Goal: Transaction & Acquisition: Purchase product/service

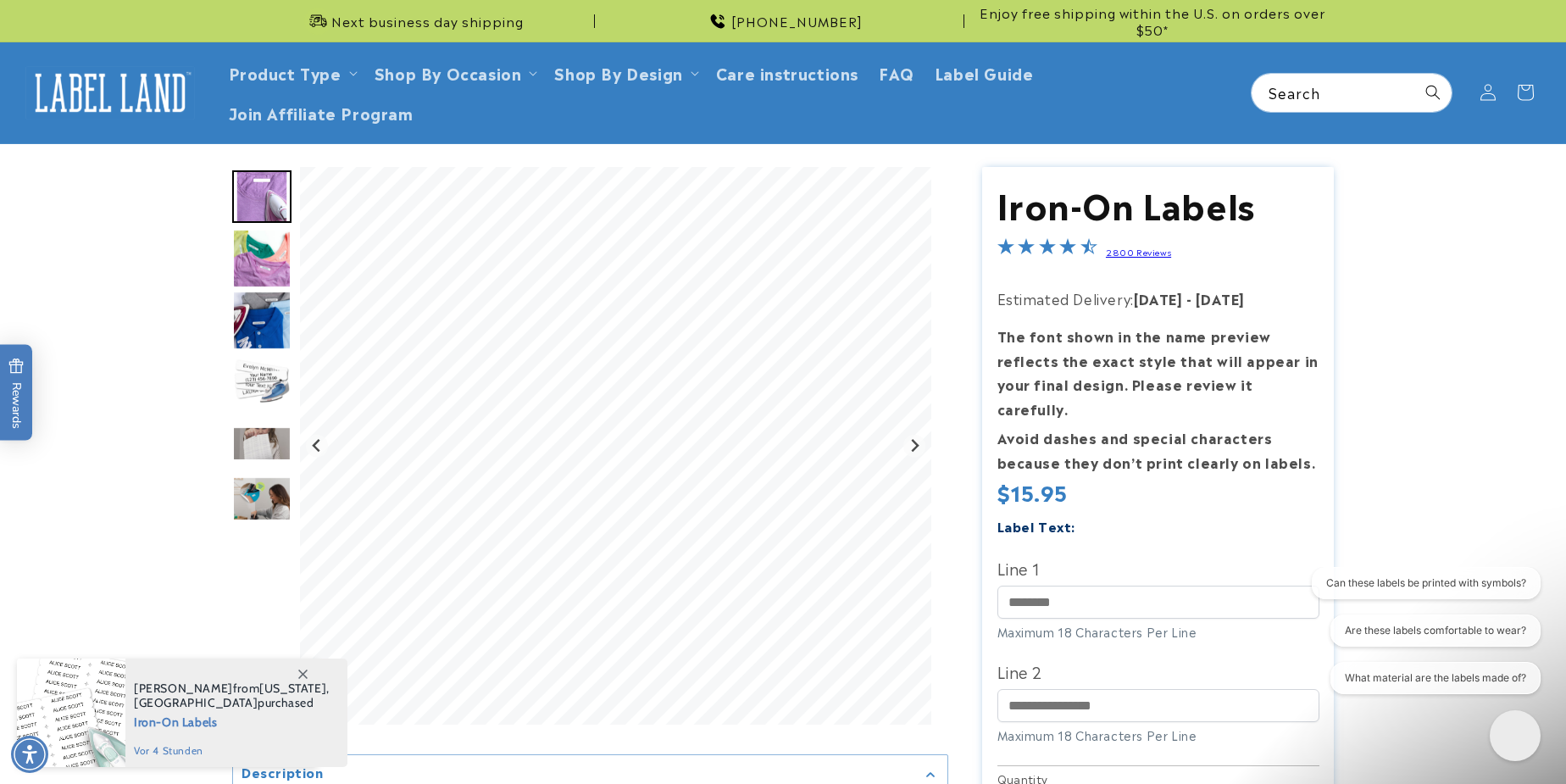
click at [266, 252] on img "Go to slide 2" at bounding box center [261, 258] width 60 height 60
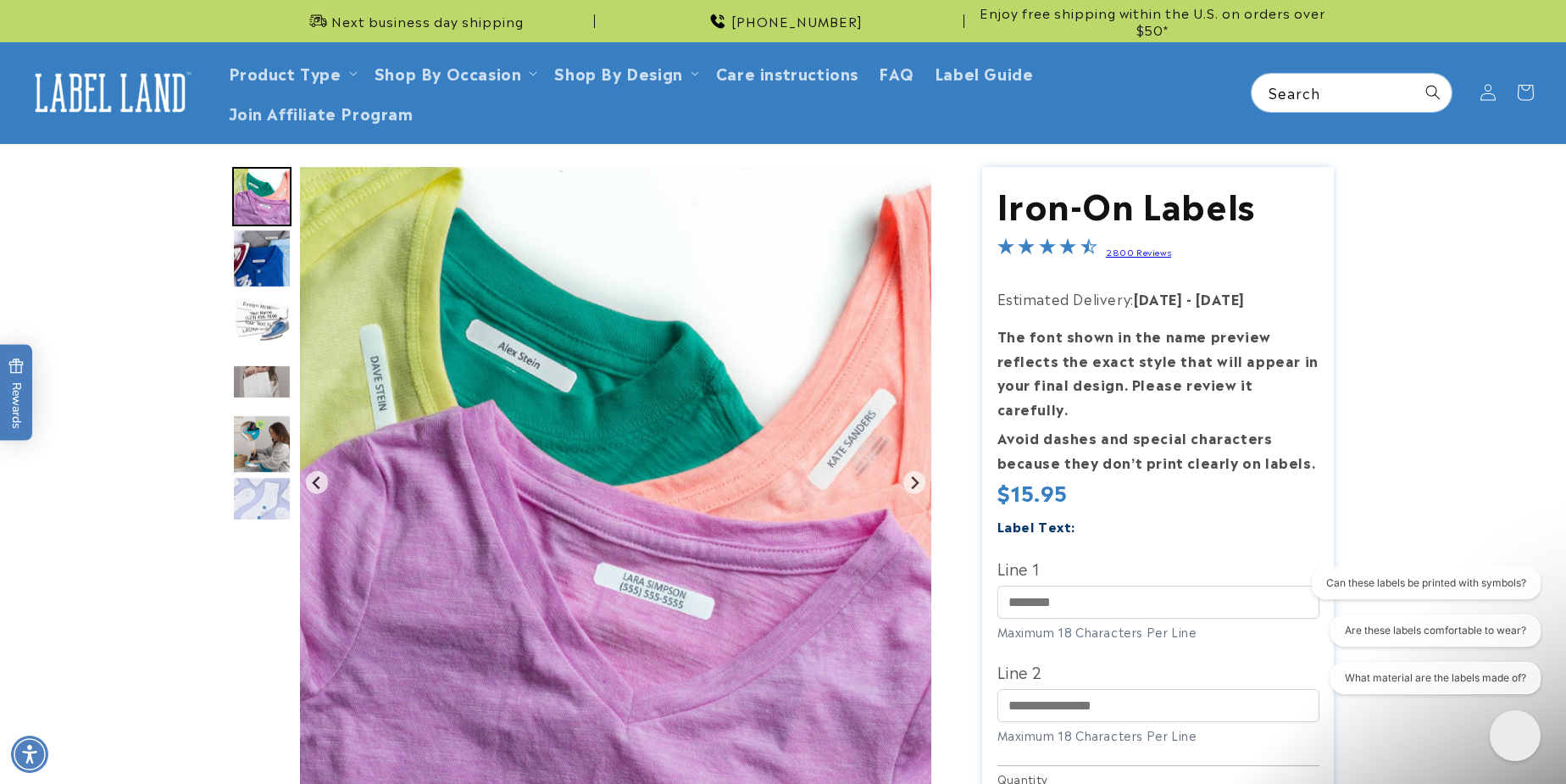
click at [266, 321] on img "Go to slide 4" at bounding box center [261, 320] width 60 height 60
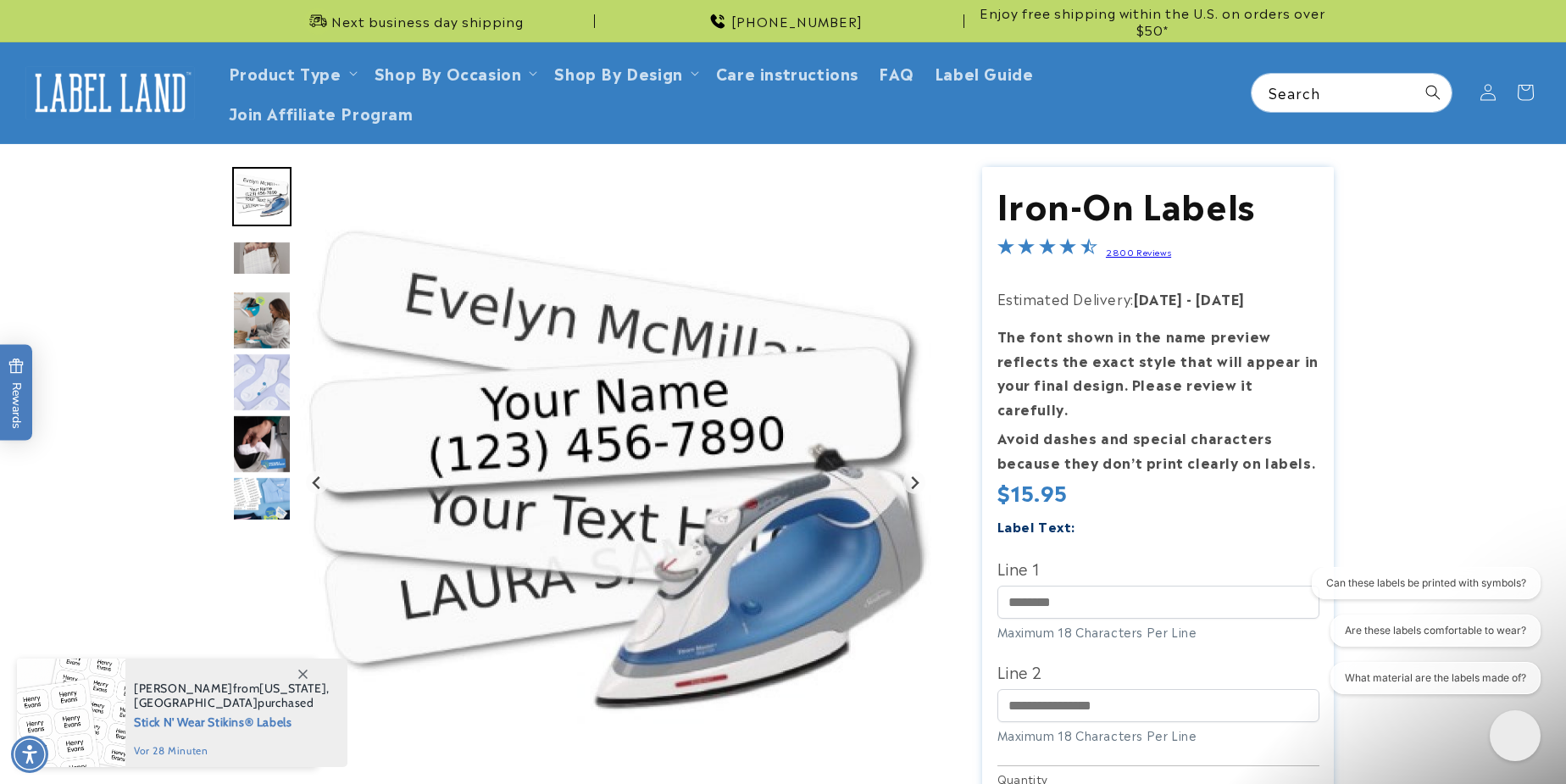
click at [261, 256] on img "Go to slide 5" at bounding box center [261, 258] width 60 height 35
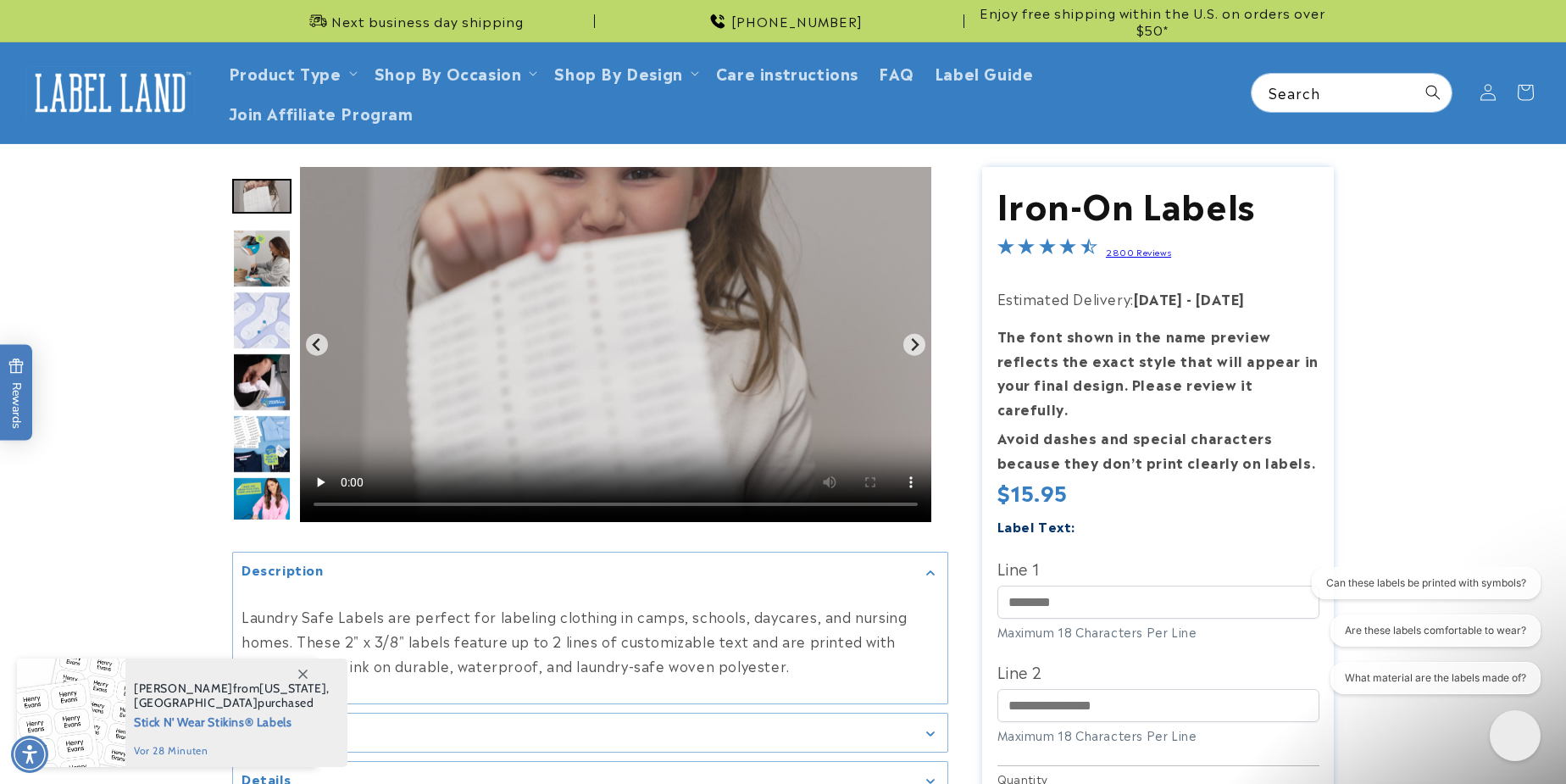
click at [261, 256] on img "Go to slide 6" at bounding box center [261, 258] width 60 height 60
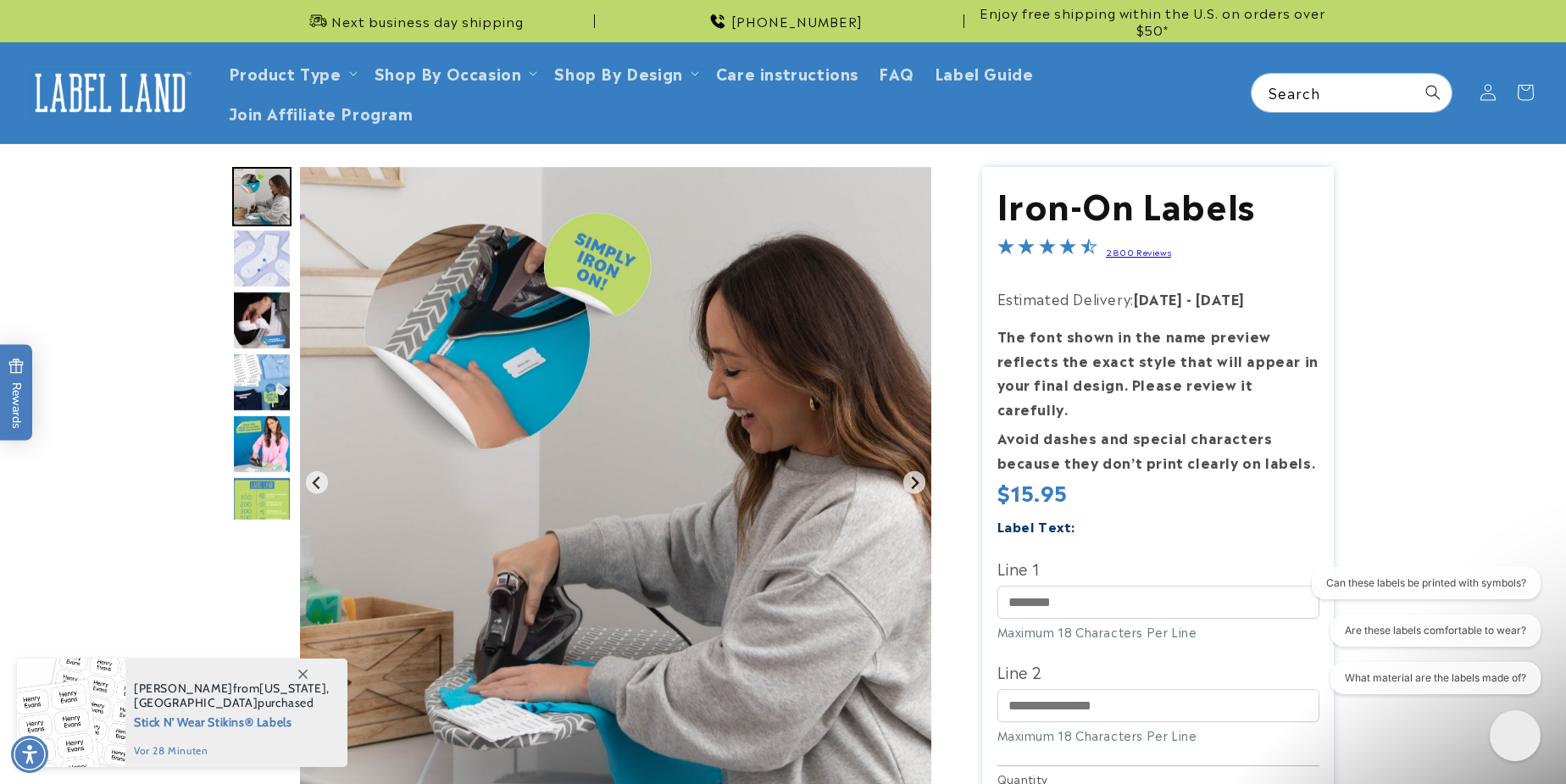
click at [264, 312] on img "Go to slide 8" at bounding box center [261, 320] width 60 height 60
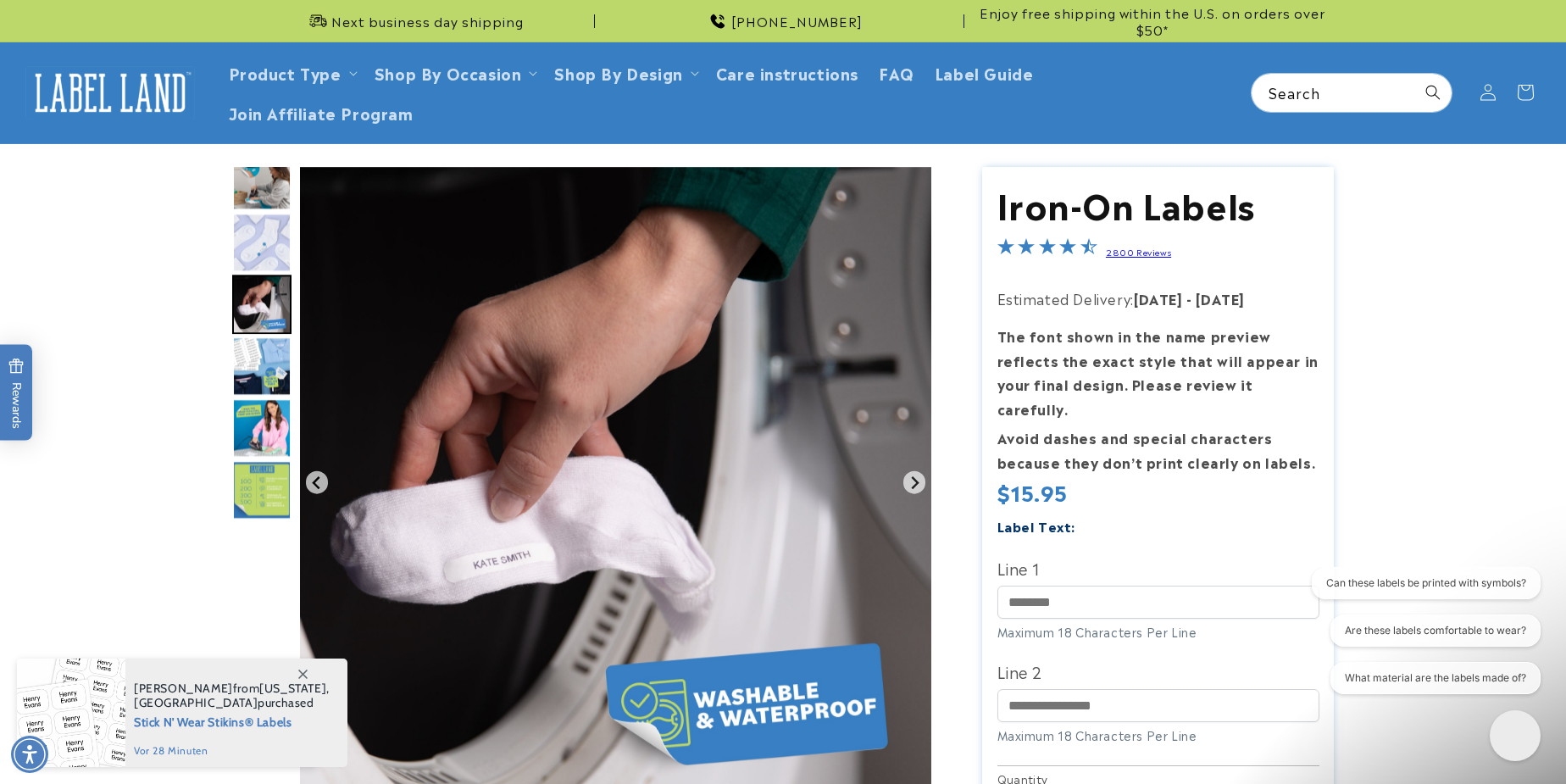
click at [253, 357] on img "Go to slide 9" at bounding box center [261, 365] width 60 height 60
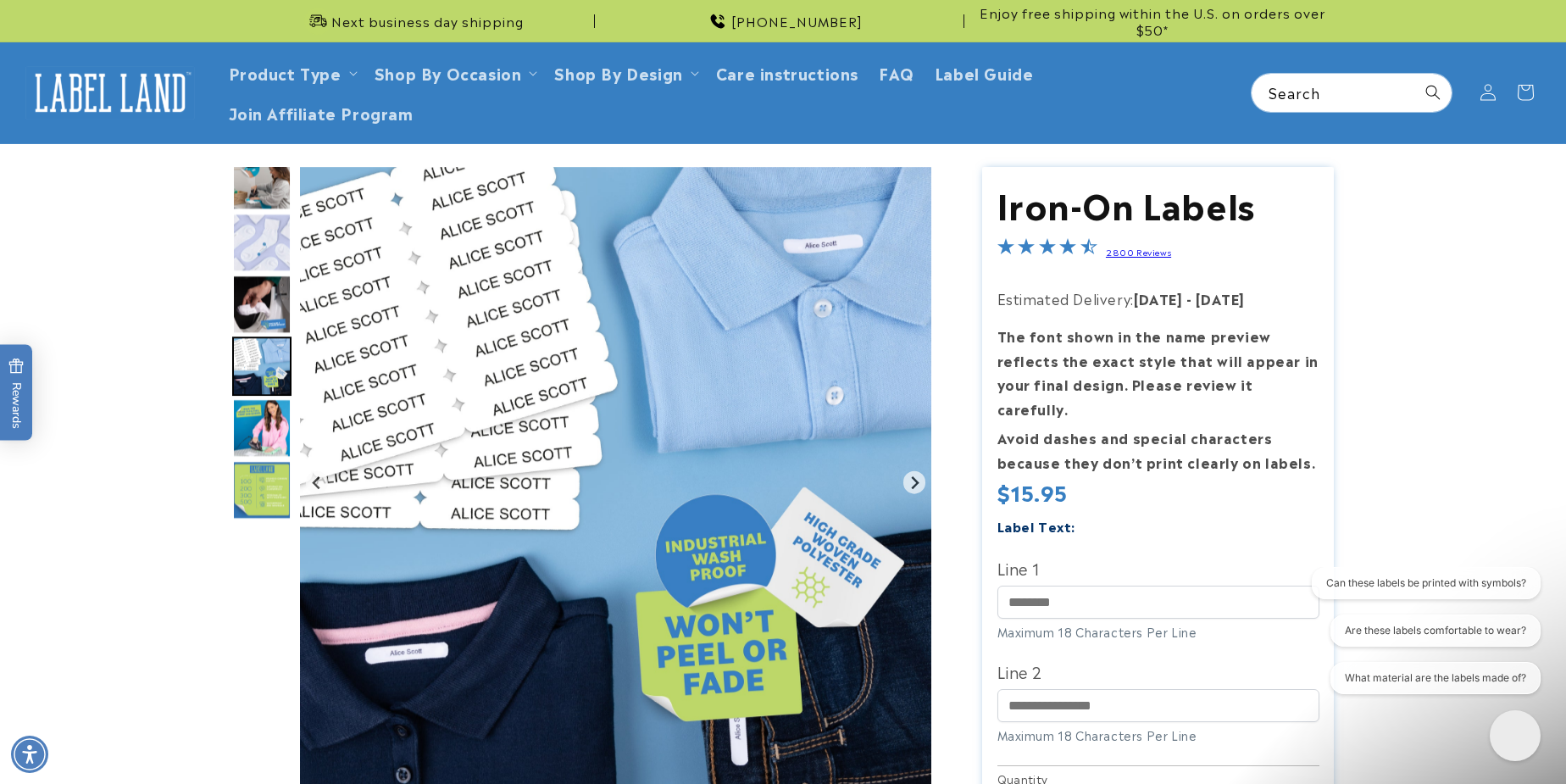
click at [266, 405] on img "Go to slide 10" at bounding box center [261, 428] width 60 height 60
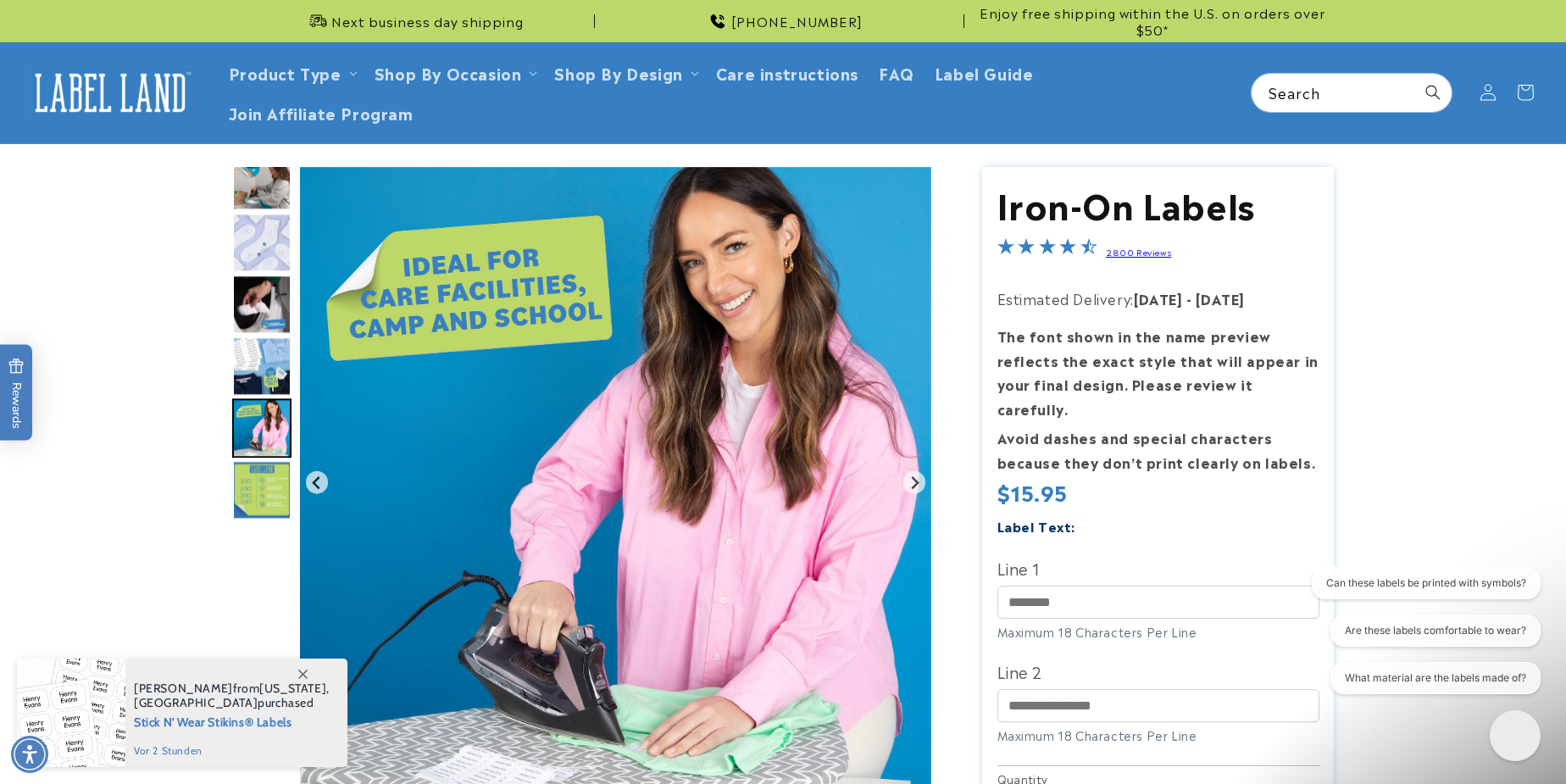
click at [269, 469] on img "Go to slide 11" at bounding box center [261, 490] width 60 height 60
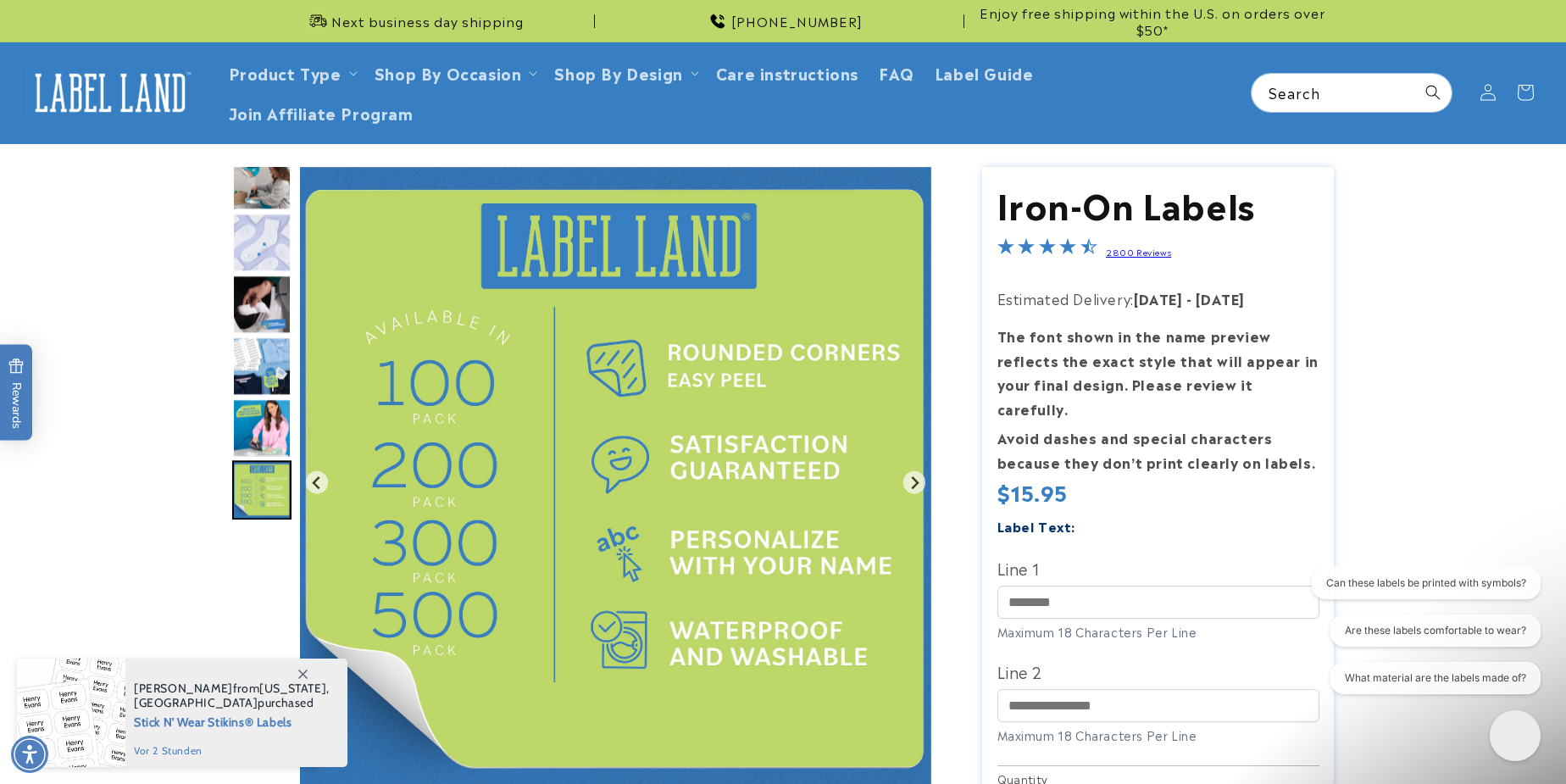
click at [269, 428] on img "Go to slide 10" at bounding box center [261, 428] width 60 height 60
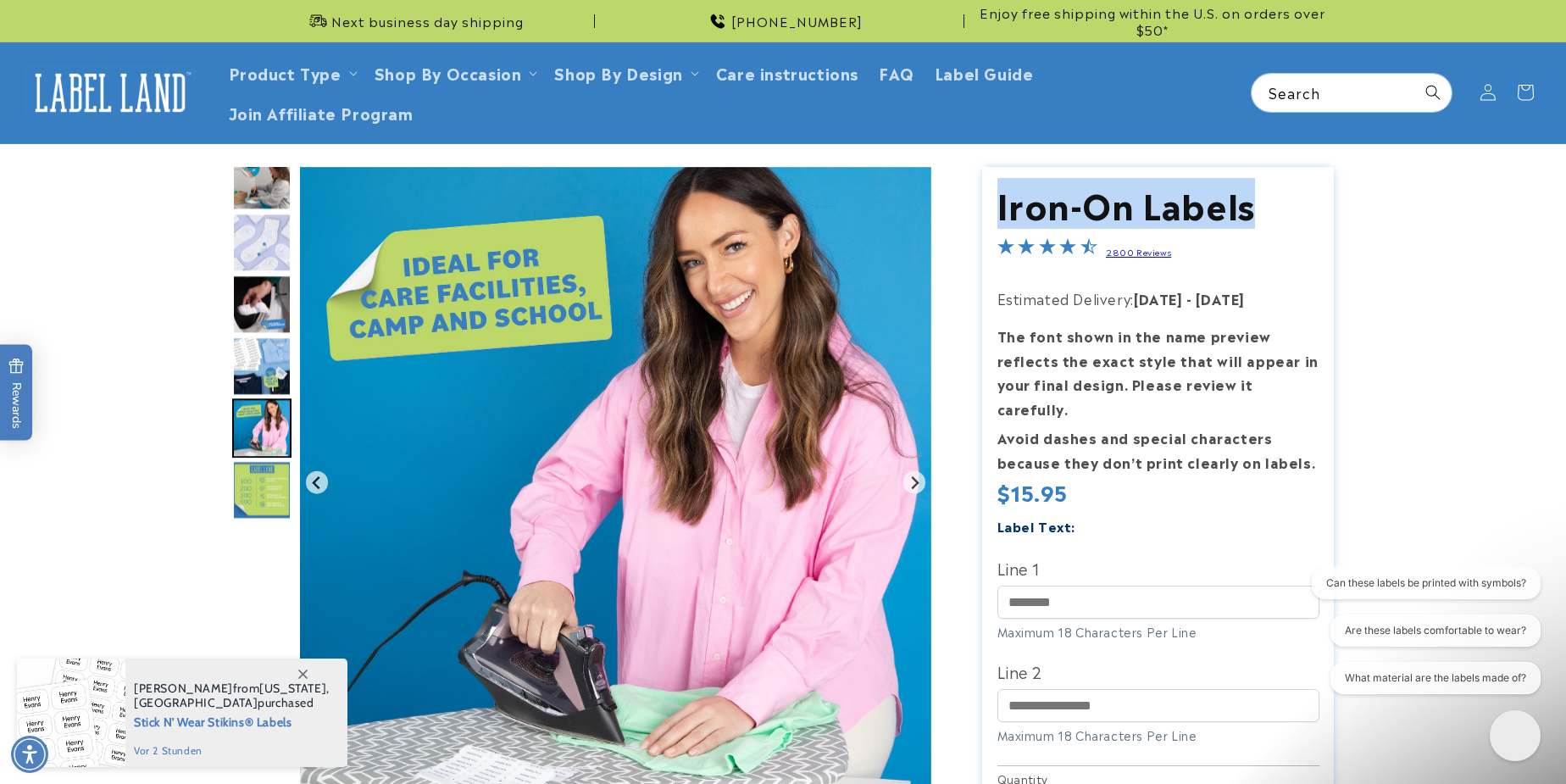
drag, startPoint x: 1001, startPoint y: 204, endPoint x: 1250, endPoint y: 207, distance: 249.0
click at [1250, 207] on h1 "Iron-On Labels" at bounding box center [1159, 204] width 322 height 44
copy h1 "Iron-On Labels"
